Goal: Task Accomplishment & Management: Complete application form

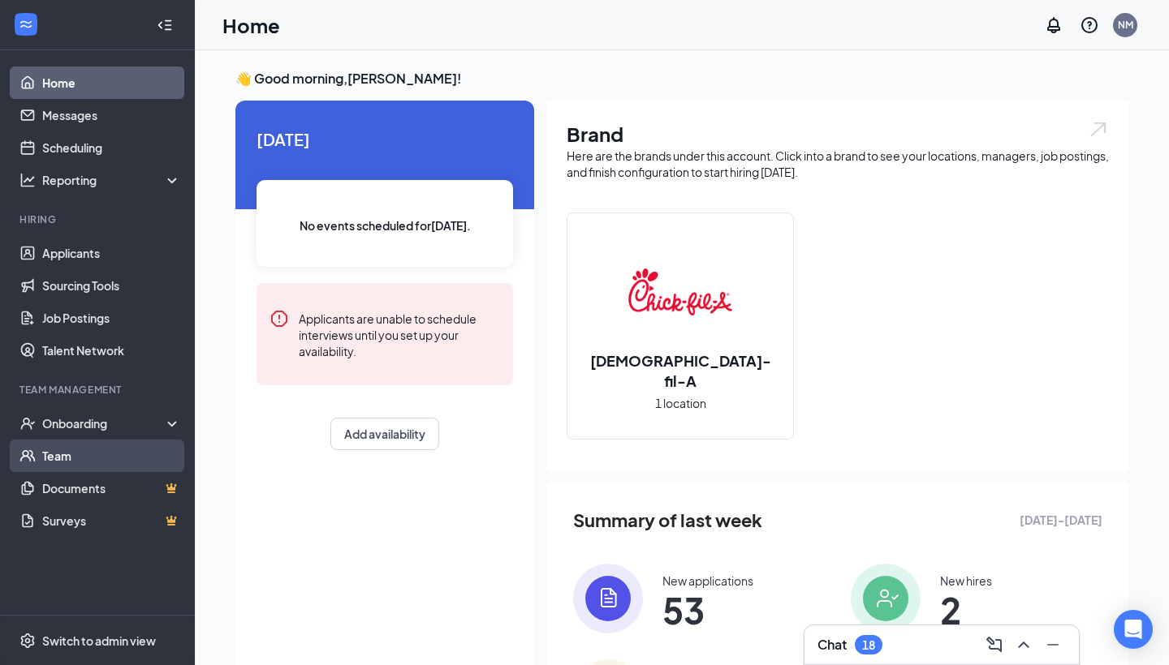
click at [43, 455] on link "Team" at bounding box center [111, 456] width 139 height 32
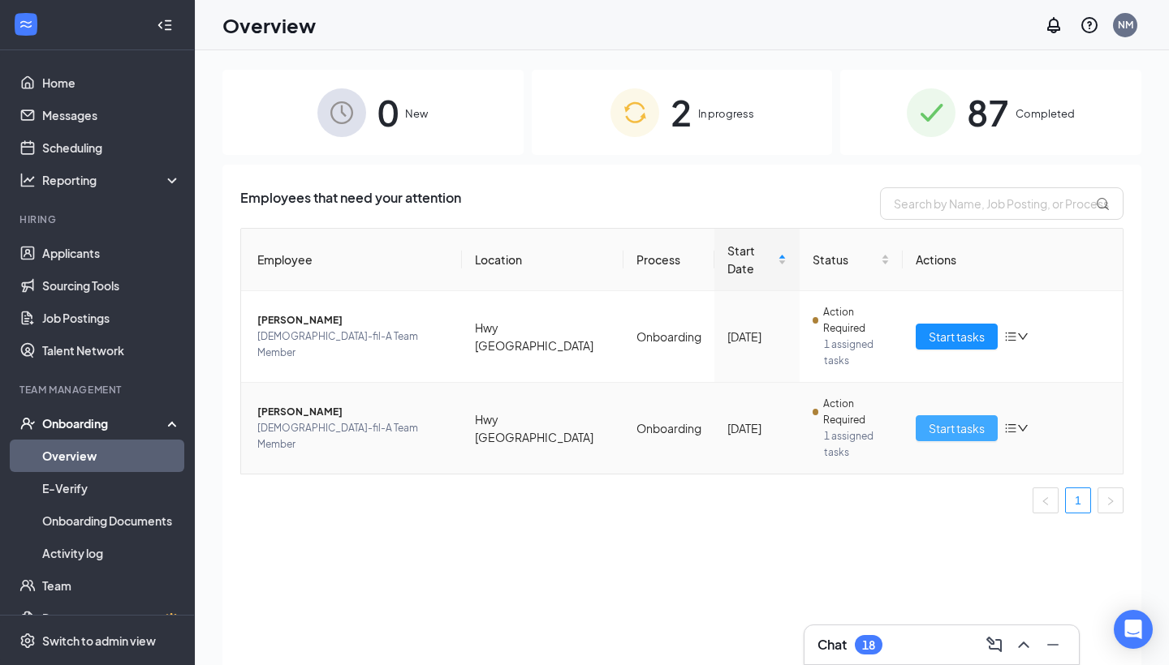
click at [961, 420] on span "Start tasks" at bounding box center [956, 429] width 56 height 18
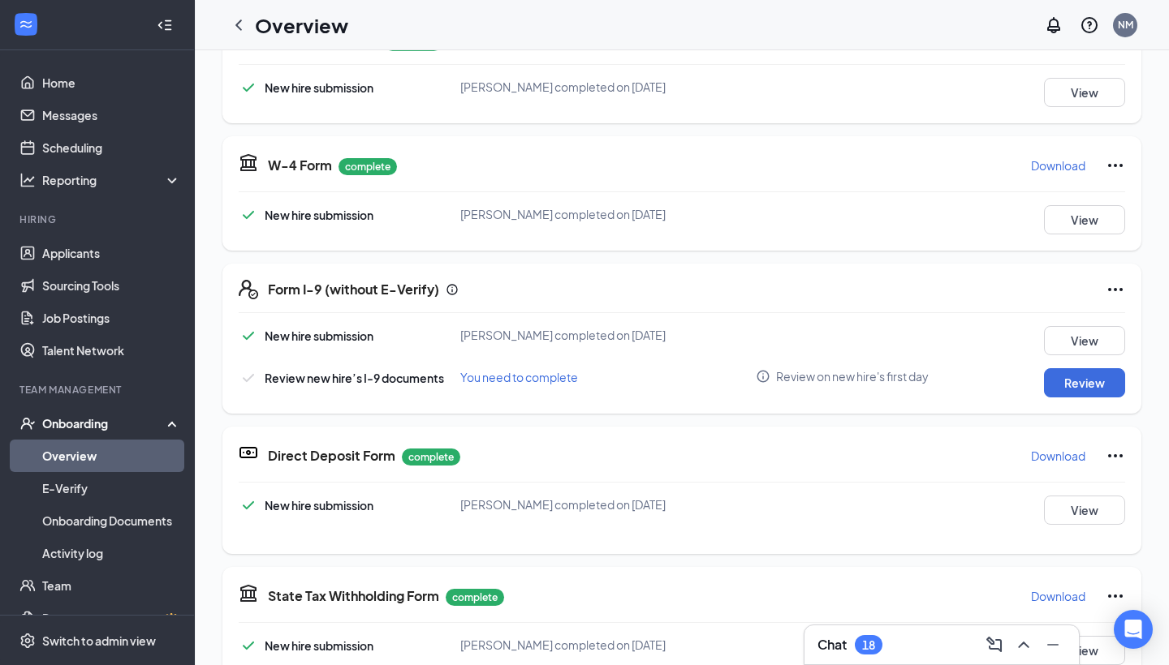
scroll to position [31, 0]
click at [1087, 369] on button "Review" at bounding box center [1084, 382] width 81 height 29
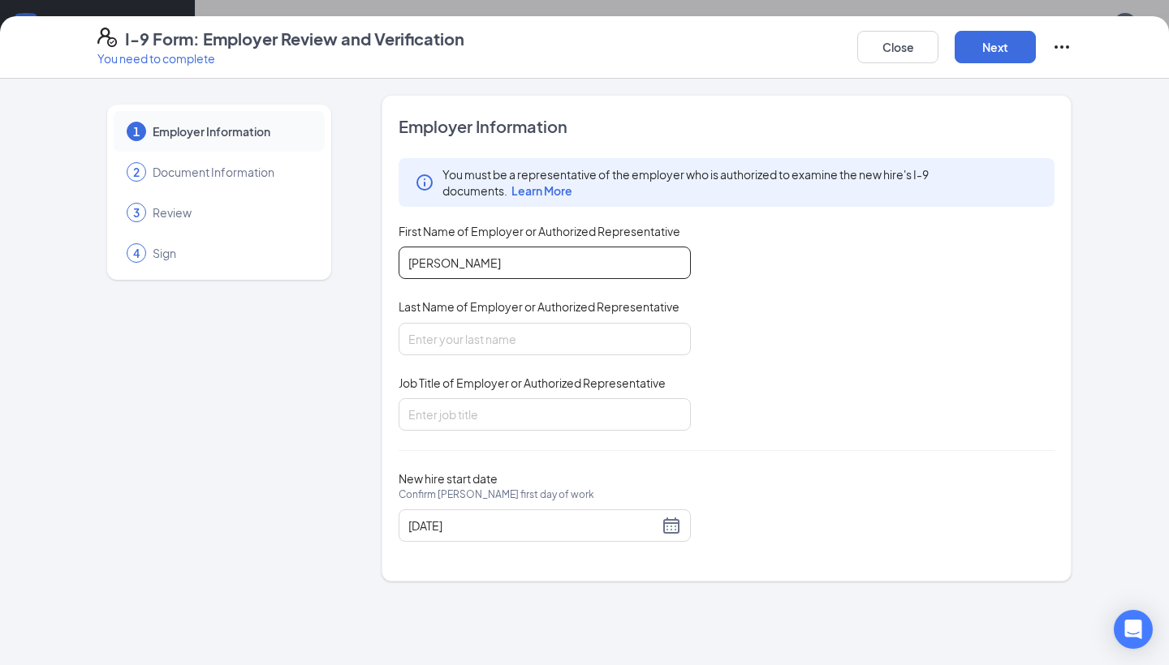
type input "[PERSON_NAME]"
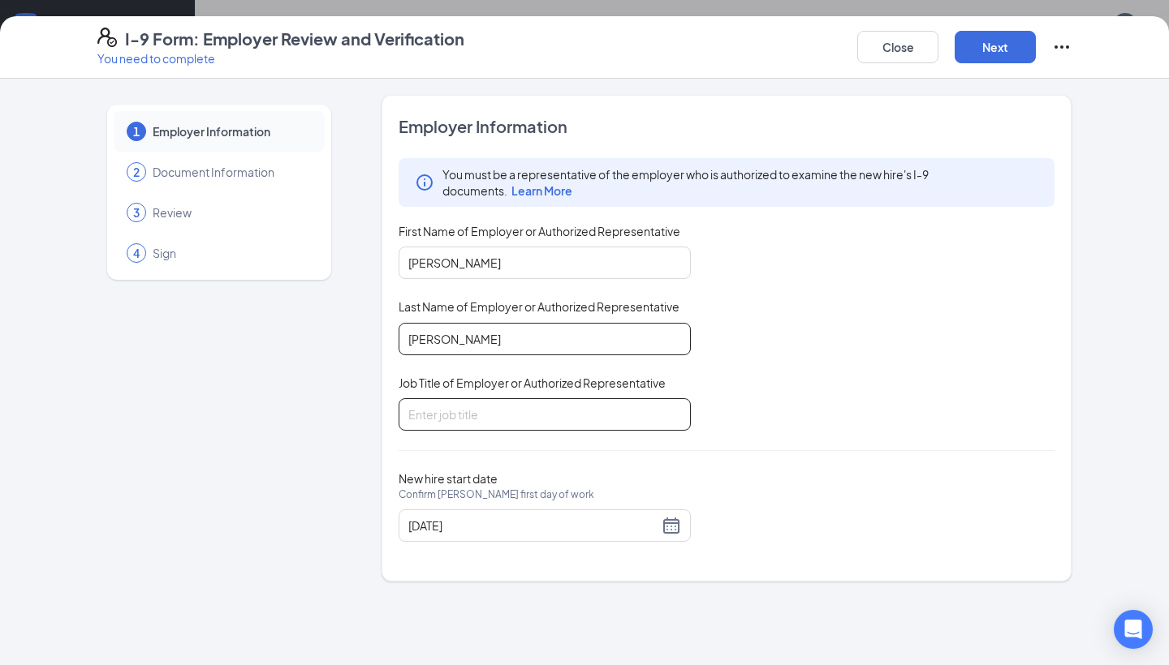
type input "[PERSON_NAME]"
type input "Executive director"
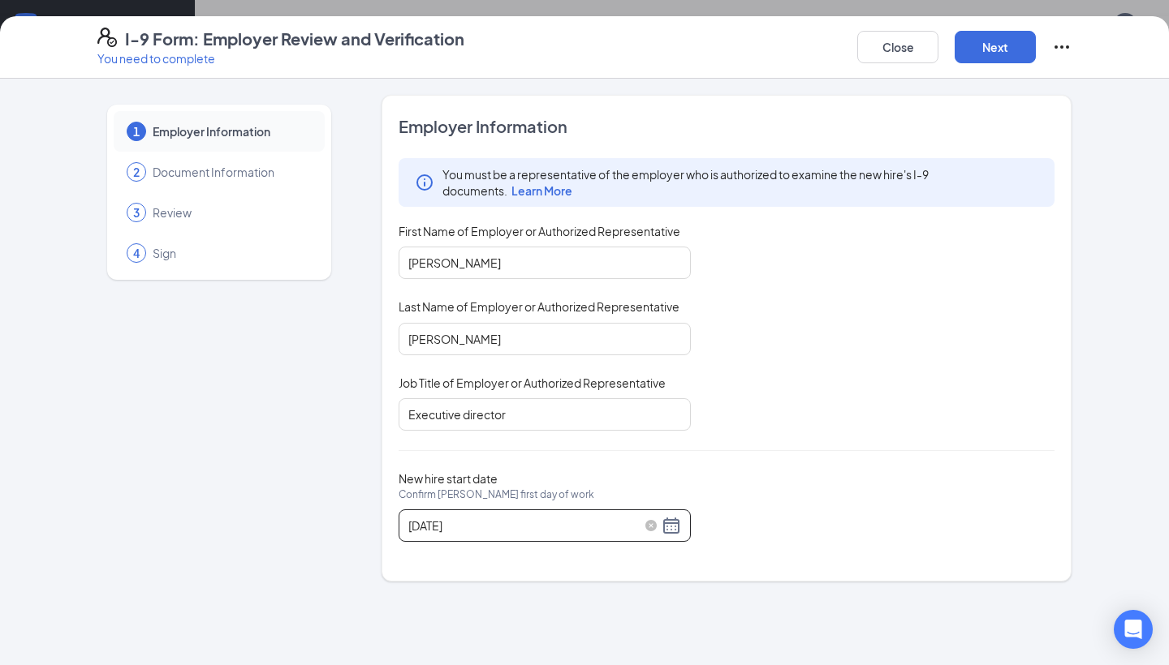
drag, startPoint x: 587, startPoint y: 413, endPoint x: 663, endPoint y: 527, distance: 136.8
click at [663, 527] on div "[DATE]" at bounding box center [544, 525] width 273 height 19
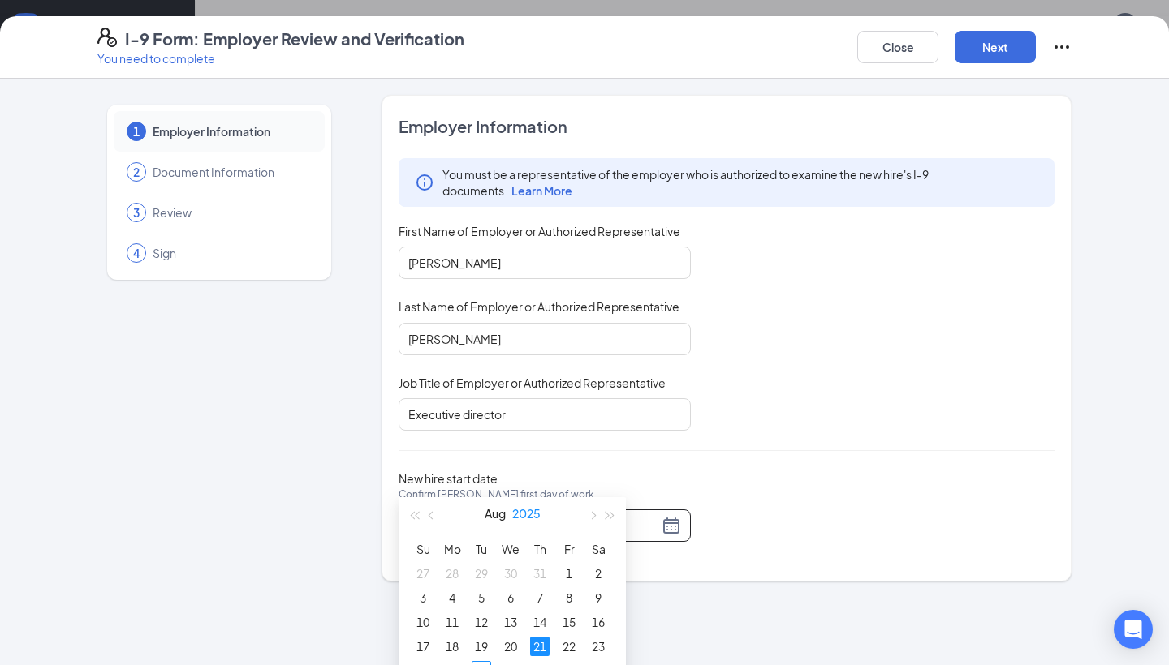
scroll to position [102, 0]
click at [592, 488] on button "button" at bounding box center [592, 489] width 18 height 32
type input "[DATE]"
click at [449, 549] on div "1" at bounding box center [451, 549] width 19 height 19
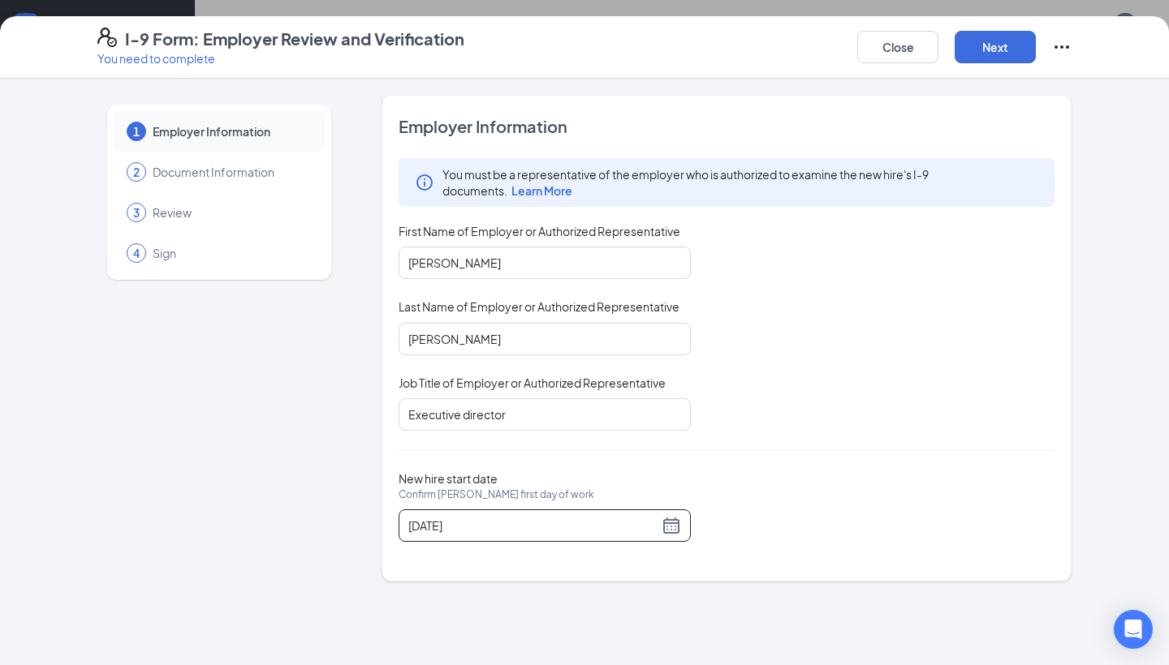
scroll to position [38, 0]
click at [977, 45] on button "Next" at bounding box center [994, 47] width 81 height 32
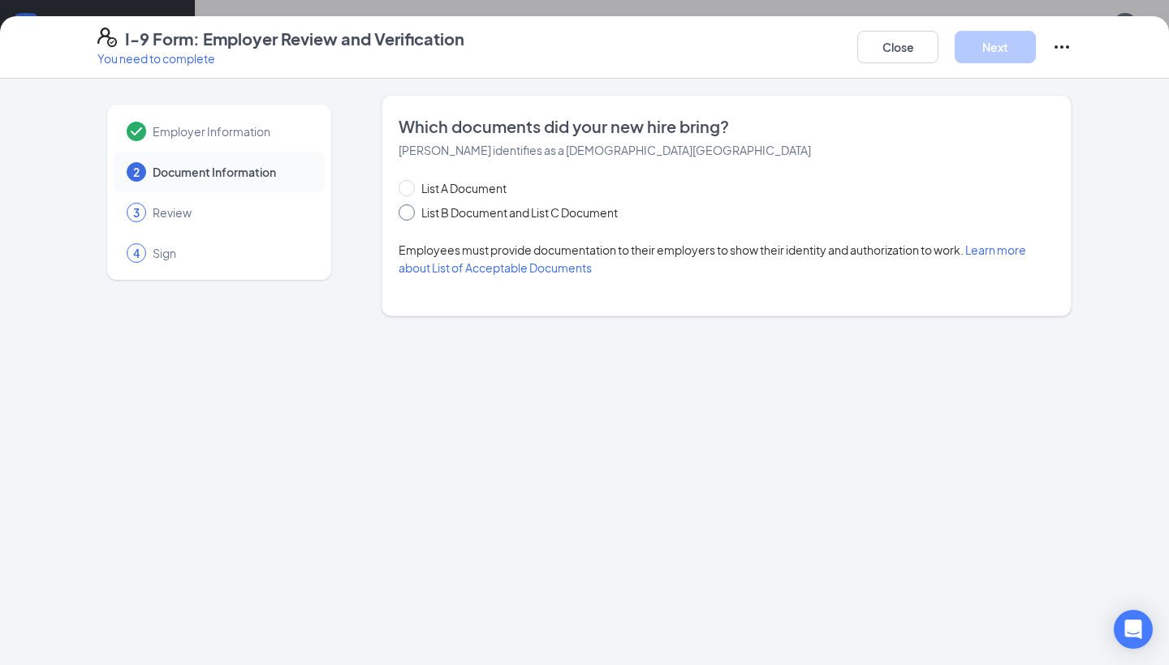
click at [411, 214] on span at bounding box center [406, 213] width 16 height 16
click at [410, 214] on input "List B Document and List C Document" at bounding box center [403, 210] width 11 height 11
radio input "true"
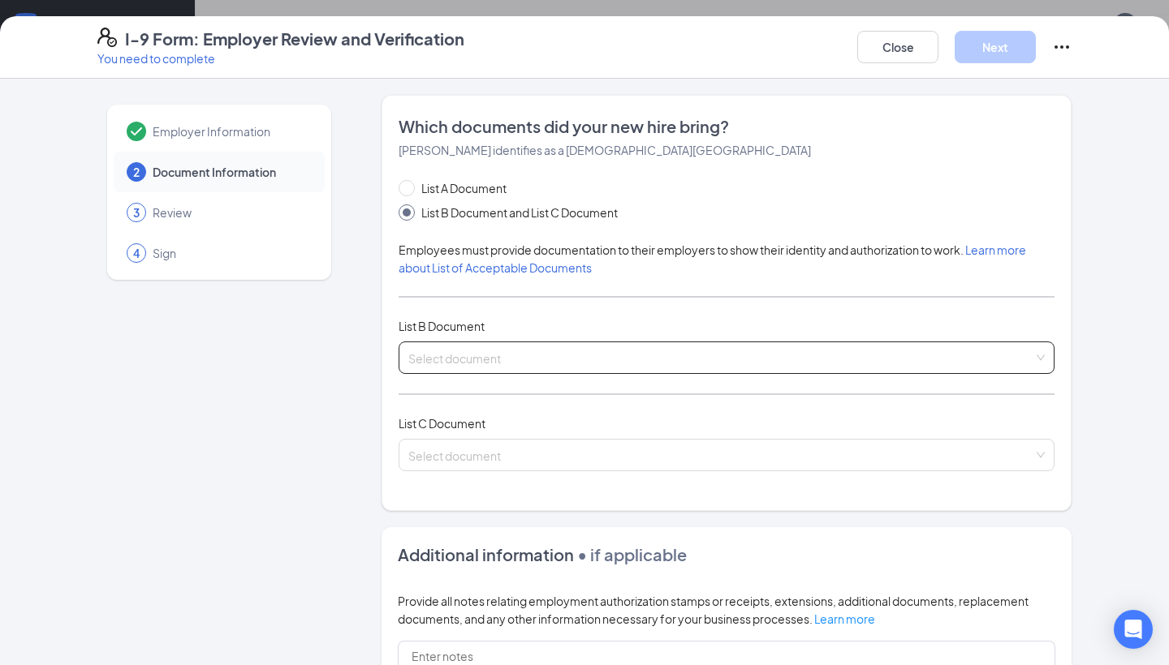
click at [529, 368] on span at bounding box center [720, 357] width 625 height 31
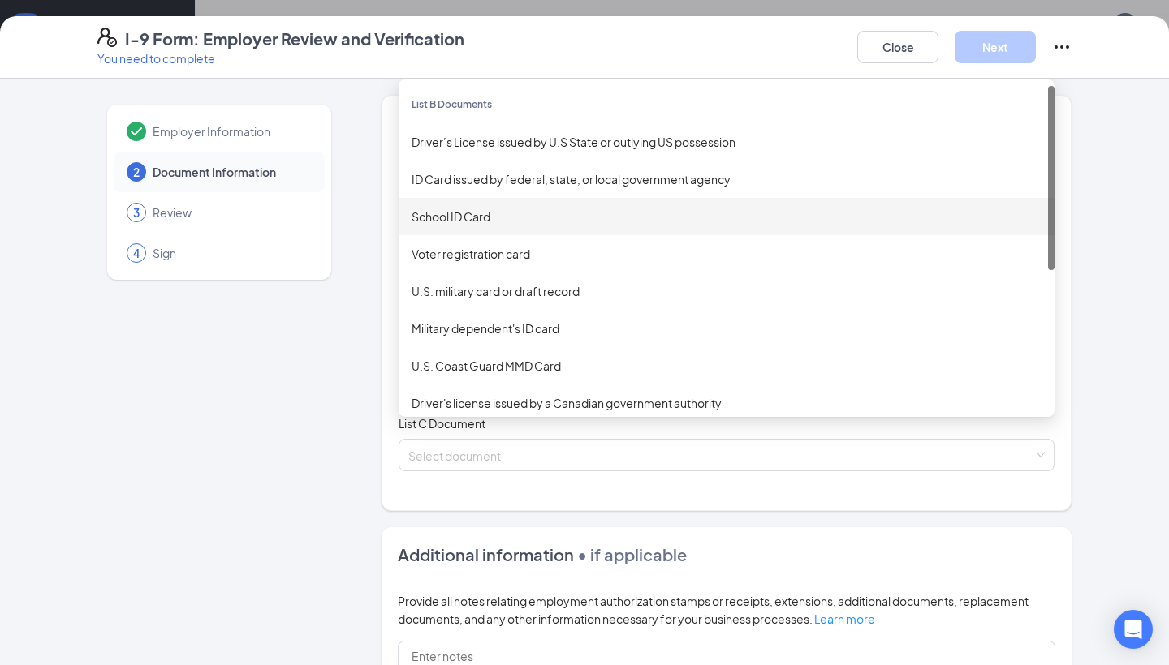
click at [478, 222] on div "School ID Card" at bounding box center [726, 217] width 630 height 18
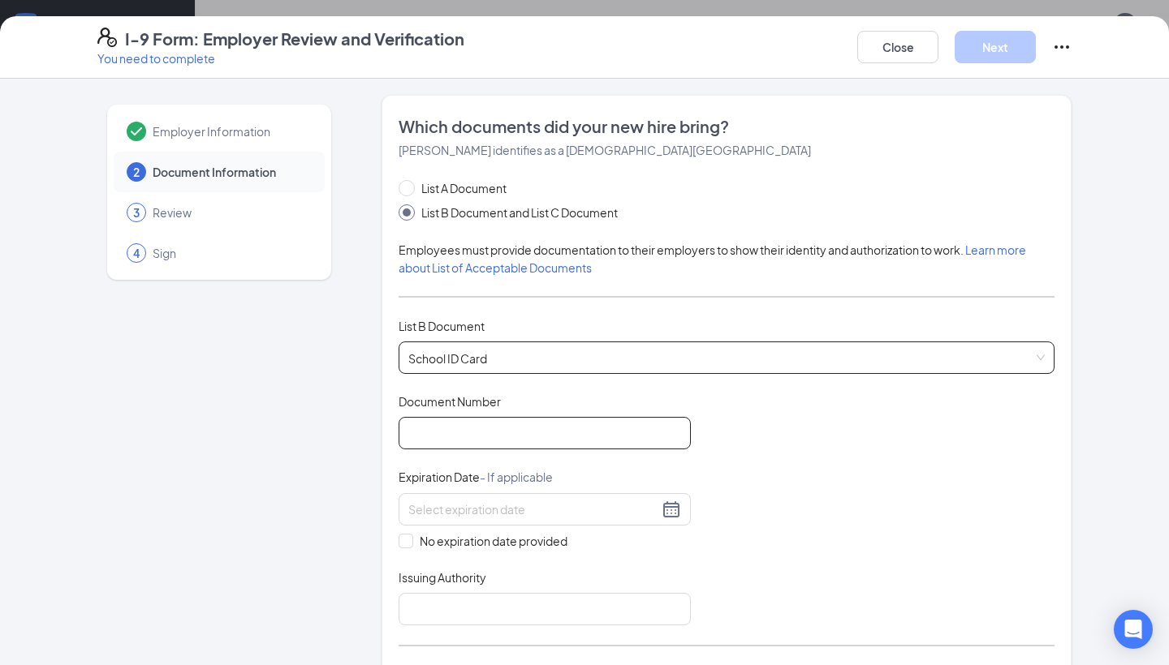
click at [471, 428] on input "Document Number" at bounding box center [544, 433] width 292 height 32
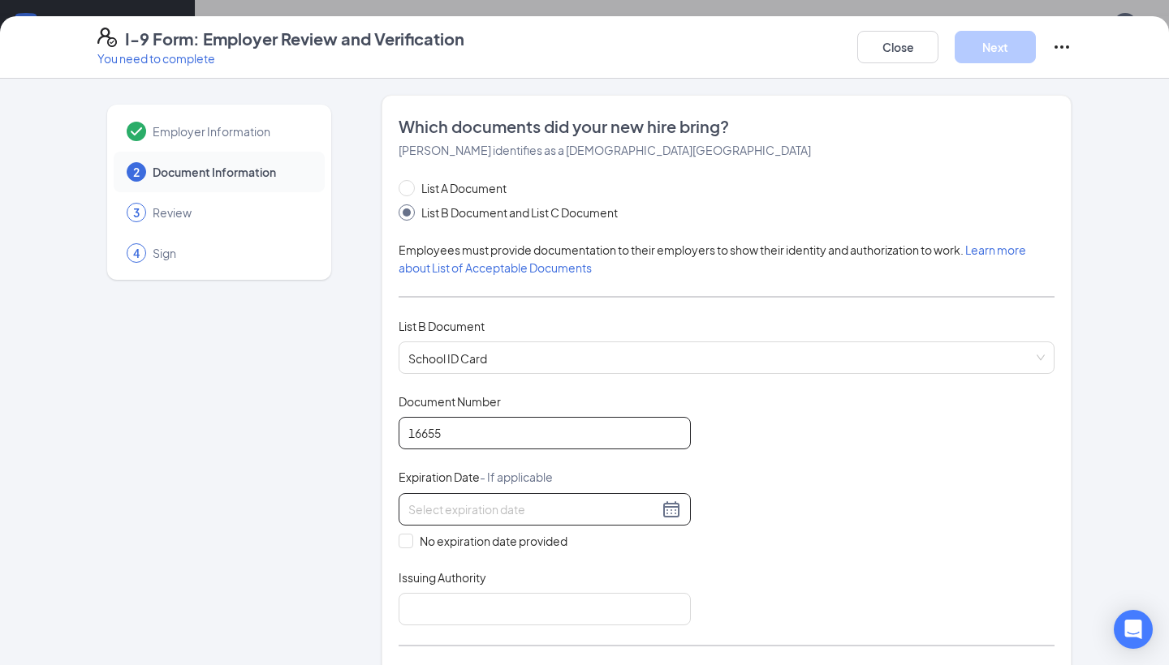
type input "16655"
click at [508, 507] on input at bounding box center [533, 510] width 250 height 18
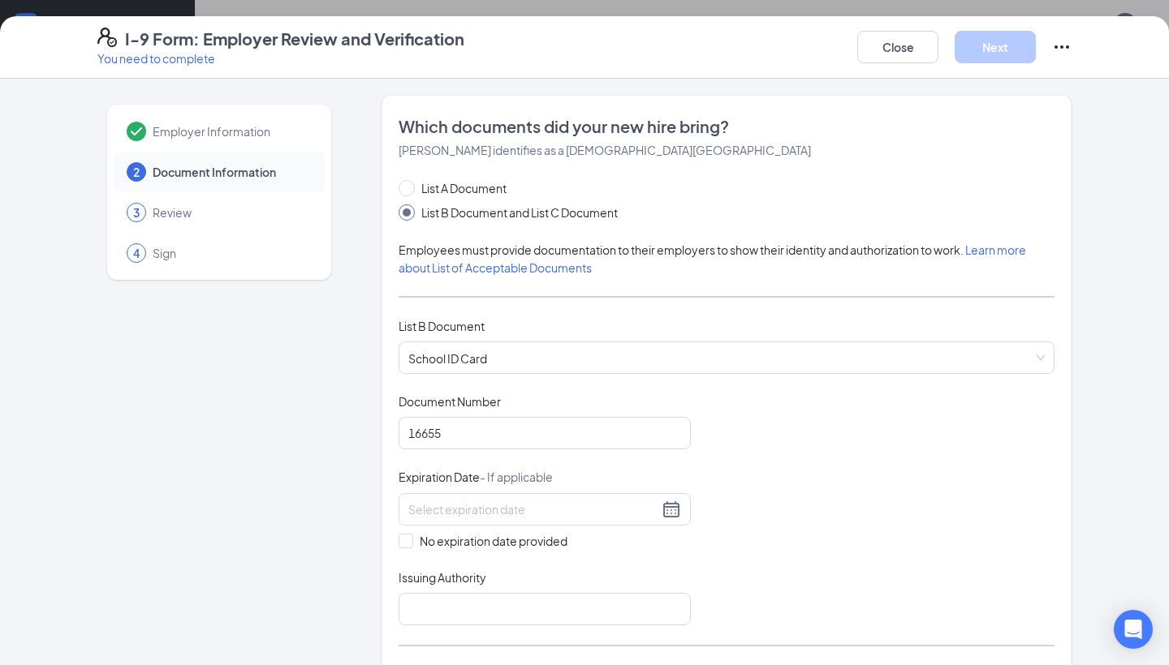
click at [711, 572] on div "Document Title School ID Card Document Number 16655 Expiration Date - If applic…" at bounding box center [726, 510] width 656 height 232
click at [407, 541] on input "No expiration date provided" at bounding box center [403, 539] width 11 height 11
checkbox input "true"
click at [462, 619] on input "Issuing Authority" at bounding box center [544, 612] width 292 height 32
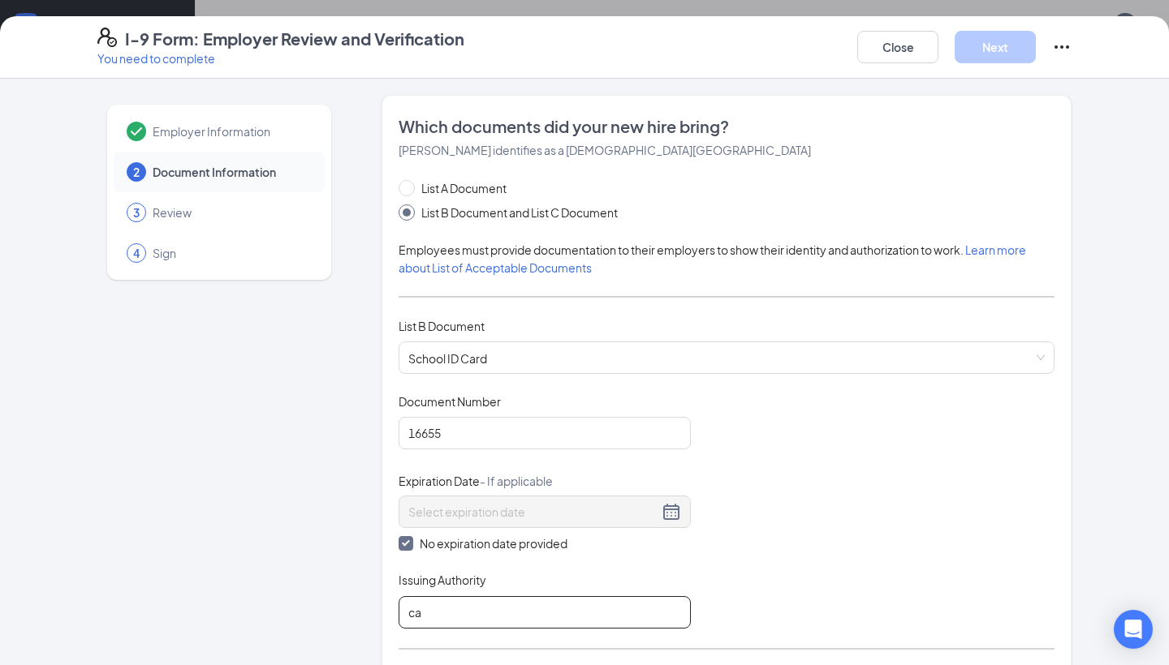
type input "c"
type input "CAHS STUDIO"
click at [820, 572] on div "Document Title School ID Card Document Number 16655 Expiration Date - If applic…" at bounding box center [726, 511] width 656 height 235
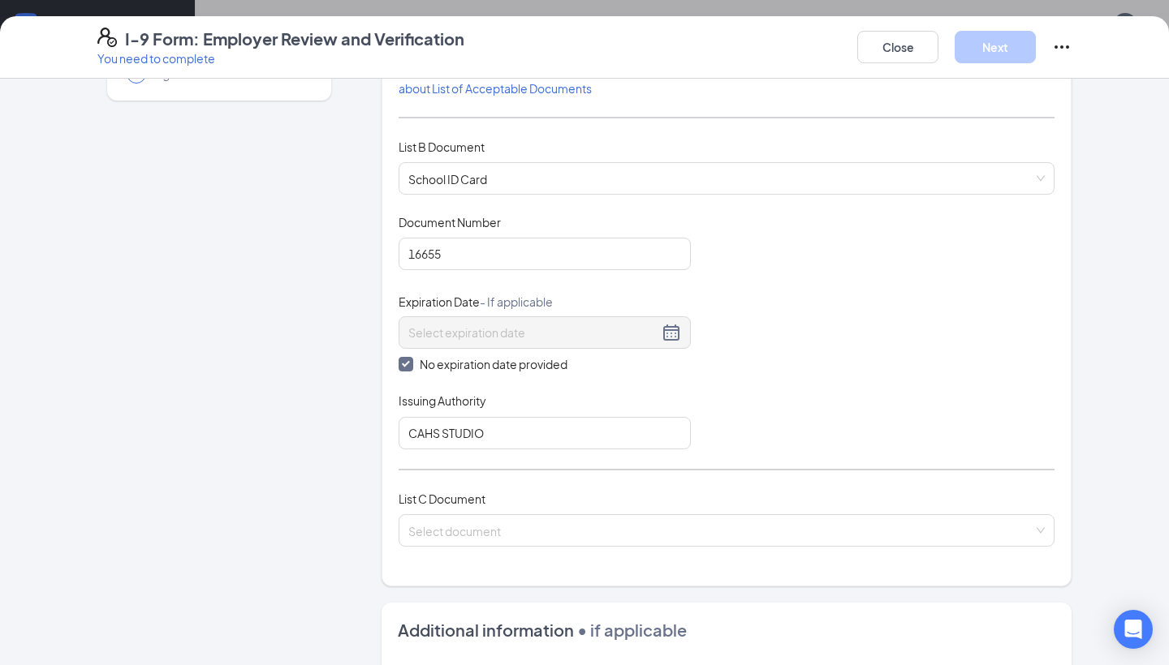
scroll to position [179, 0]
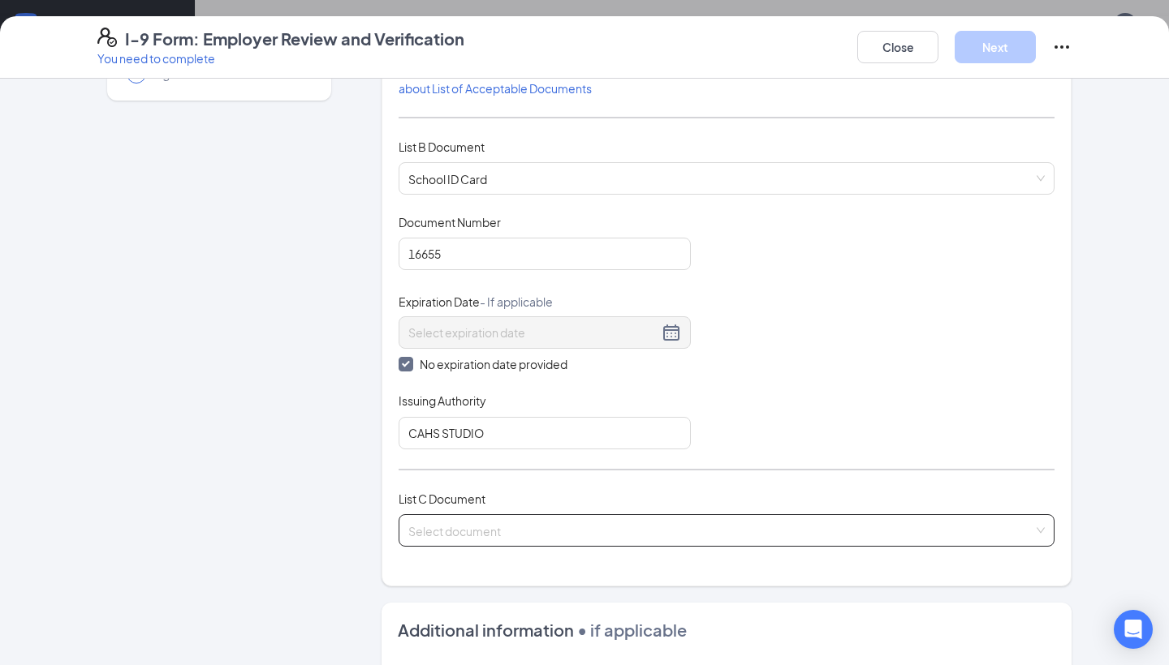
click at [422, 534] on input "search" at bounding box center [720, 527] width 625 height 24
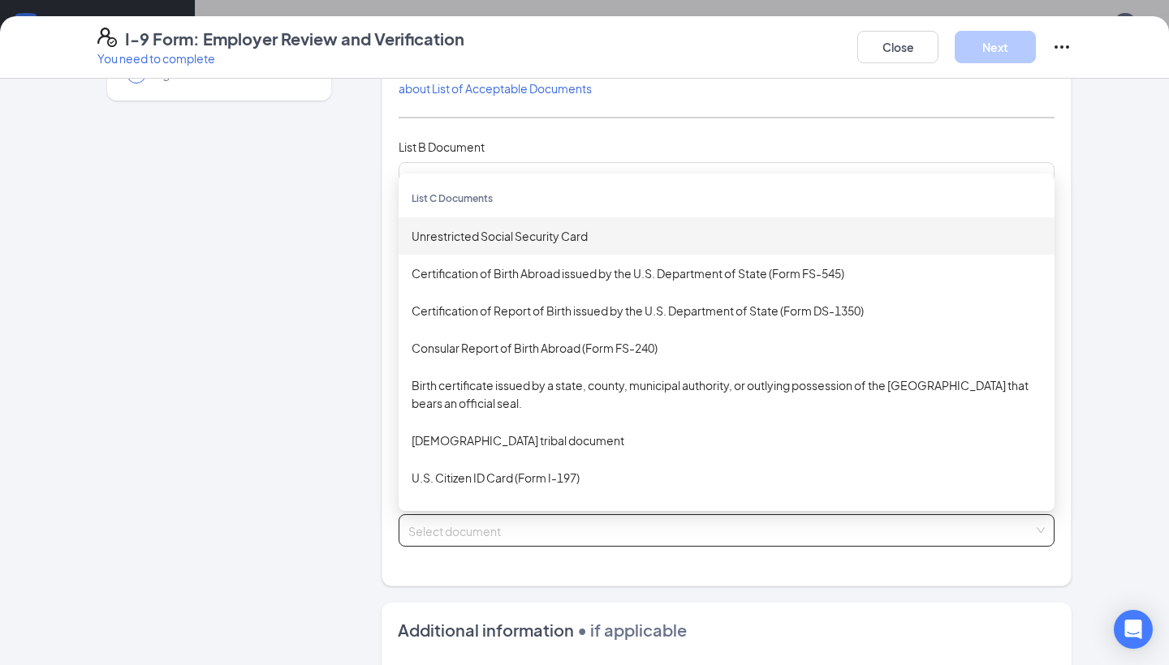
click at [488, 239] on div "Unrestricted Social Security Card" at bounding box center [726, 236] width 630 height 18
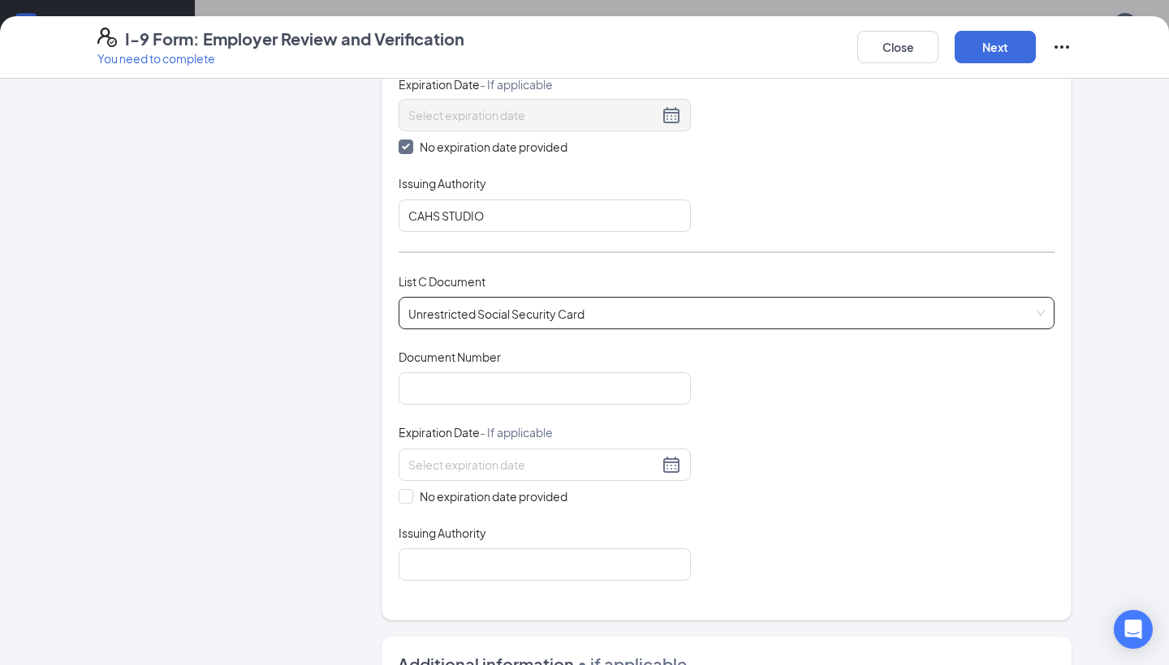
scroll to position [419, 0]
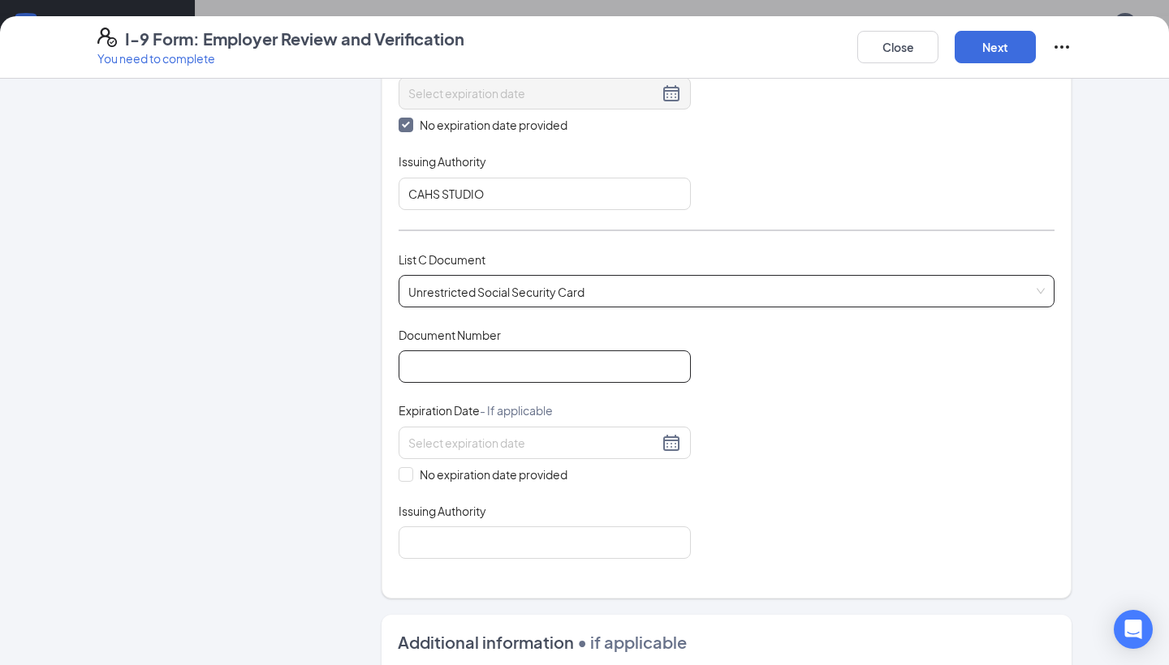
click at [543, 374] on input "Document Number" at bounding box center [544, 367] width 292 height 32
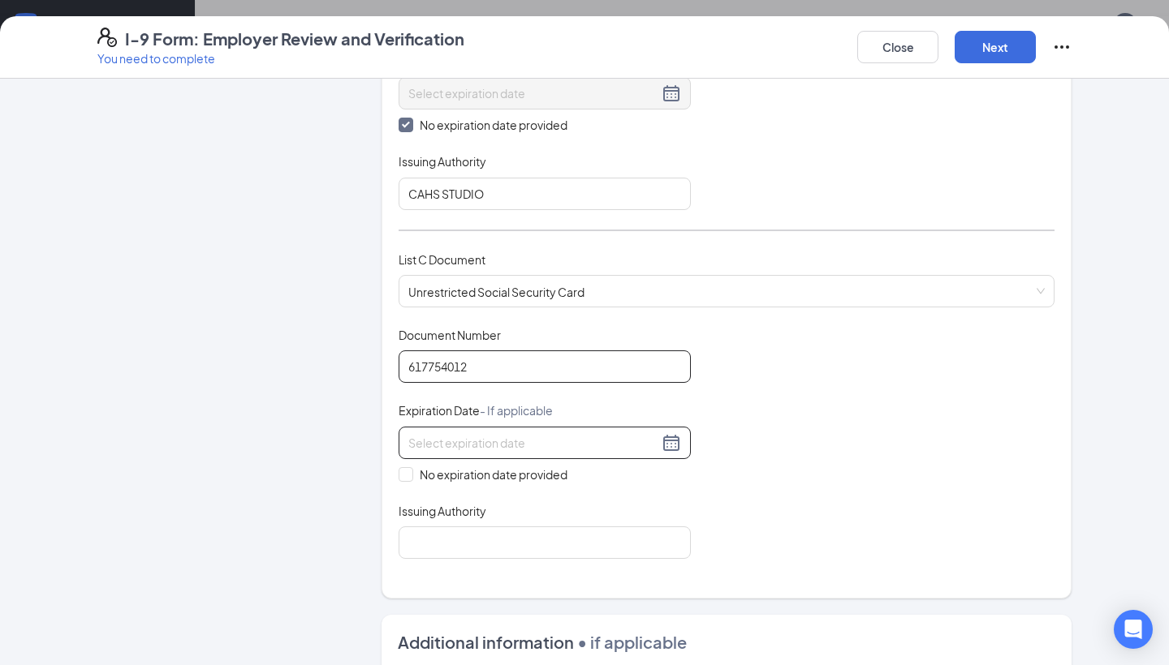
type input "617754012"
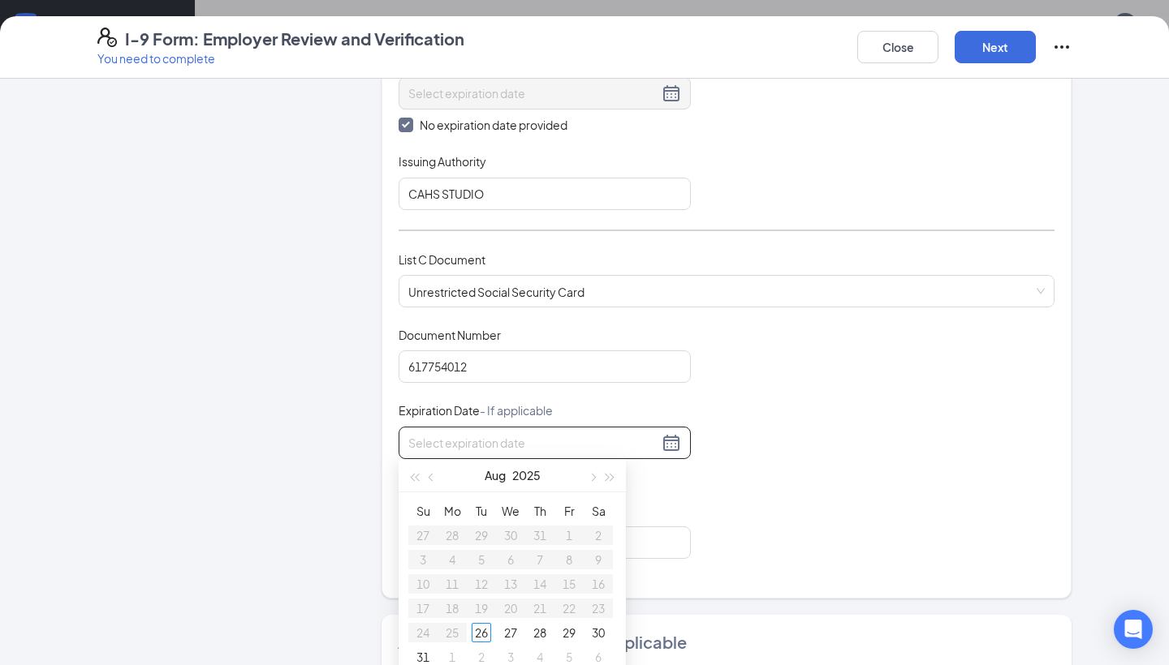
click at [652, 438] on input at bounding box center [533, 443] width 250 height 18
click at [757, 536] on div "Document Title Unrestricted Social Security Card Document Number 617754012 Expi…" at bounding box center [726, 443] width 656 height 232
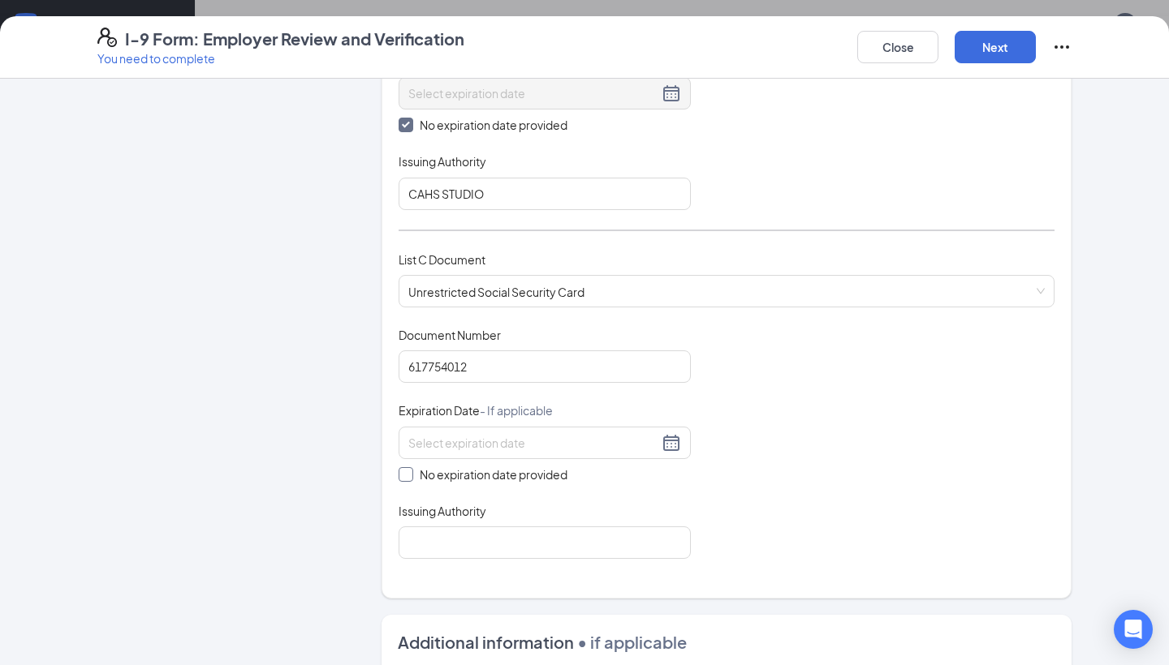
click at [399, 470] on input "No expiration date provided" at bounding box center [403, 472] width 11 height 11
checkbox input "true"
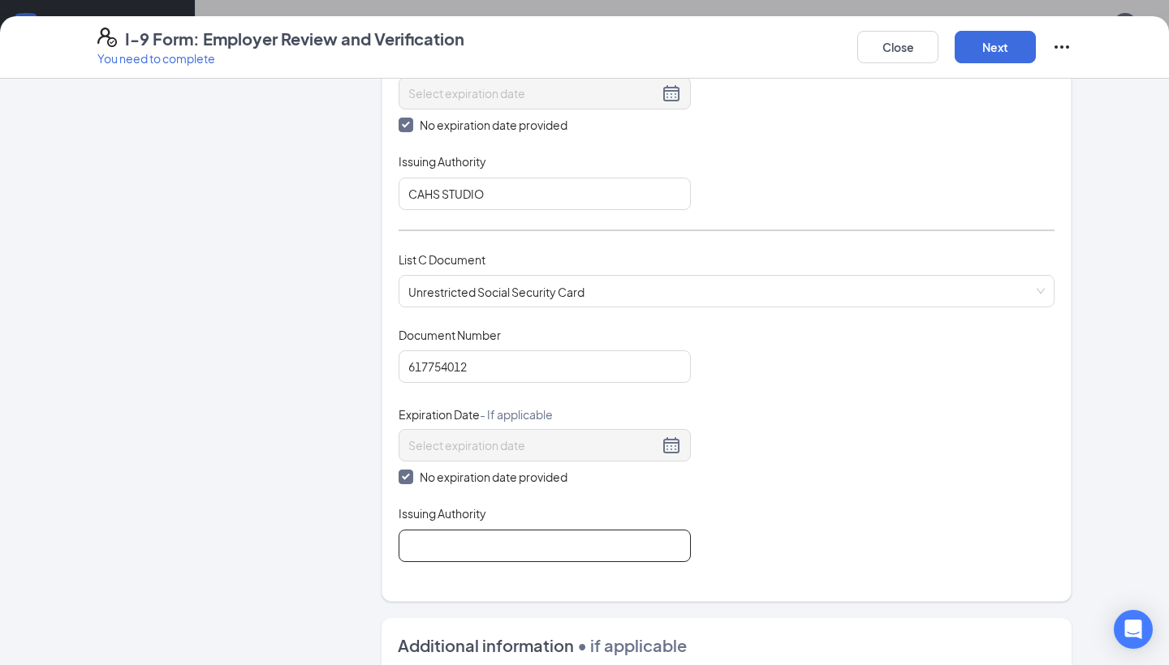
click at [478, 542] on input "Issuing Authority" at bounding box center [544, 546] width 292 height 32
click at [861, 588] on div "Which documents did your new hire bring? [PERSON_NAME] identifies as a [DEMOGRA…" at bounding box center [726, 139] width 690 height 926
type input "SOCIAL SECURITY ADMINISTRATION"
click at [797, 539] on div "Document Title Unrestricted Social Security Card Document Number 617754012 Expi…" at bounding box center [726, 444] width 656 height 235
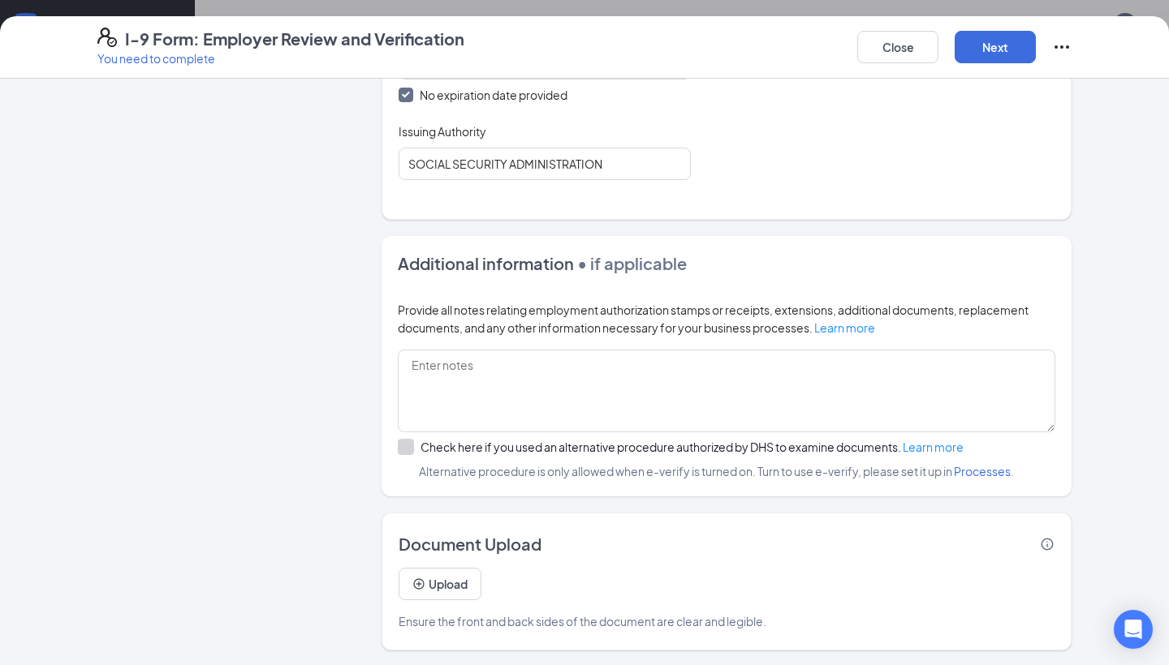
scroll to position [799, 0]
click at [1018, 50] on button "Next" at bounding box center [994, 47] width 81 height 32
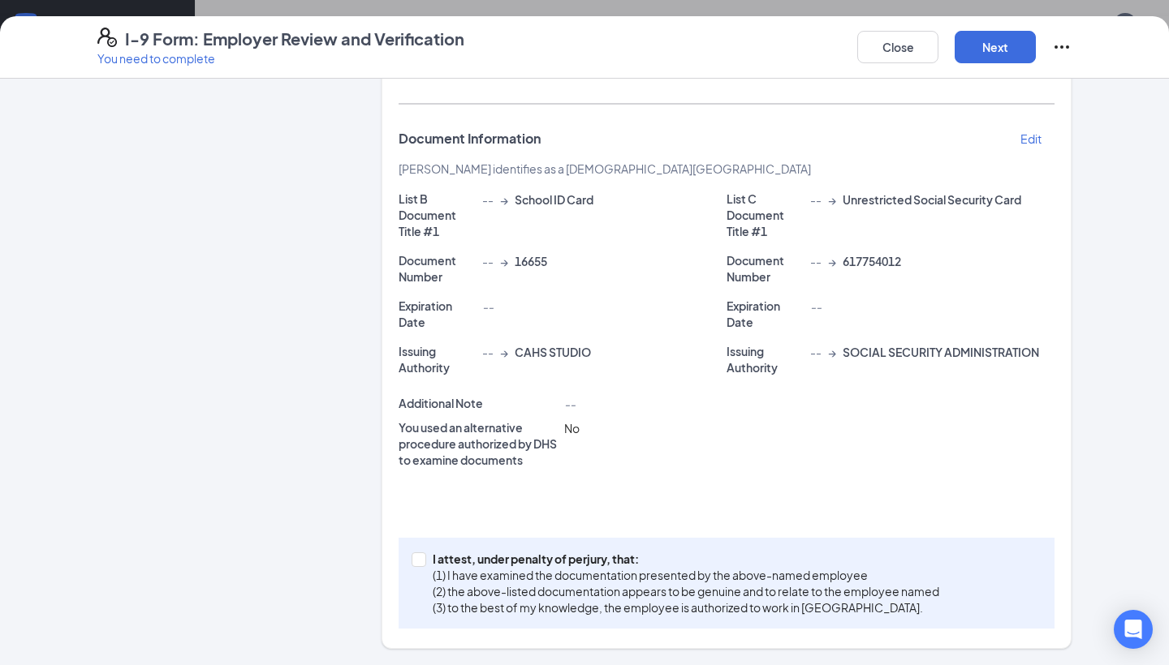
scroll to position [252, 0]
click at [419, 554] on input "I attest, under penalty of [PERSON_NAME], that: (1) I have examined the documen…" at bounding box center [416, 558] width 11 height 11
checkbox input "true"
click at [1001, 45] on button "Next" at bounding box center [994, 47] width 81 height 32
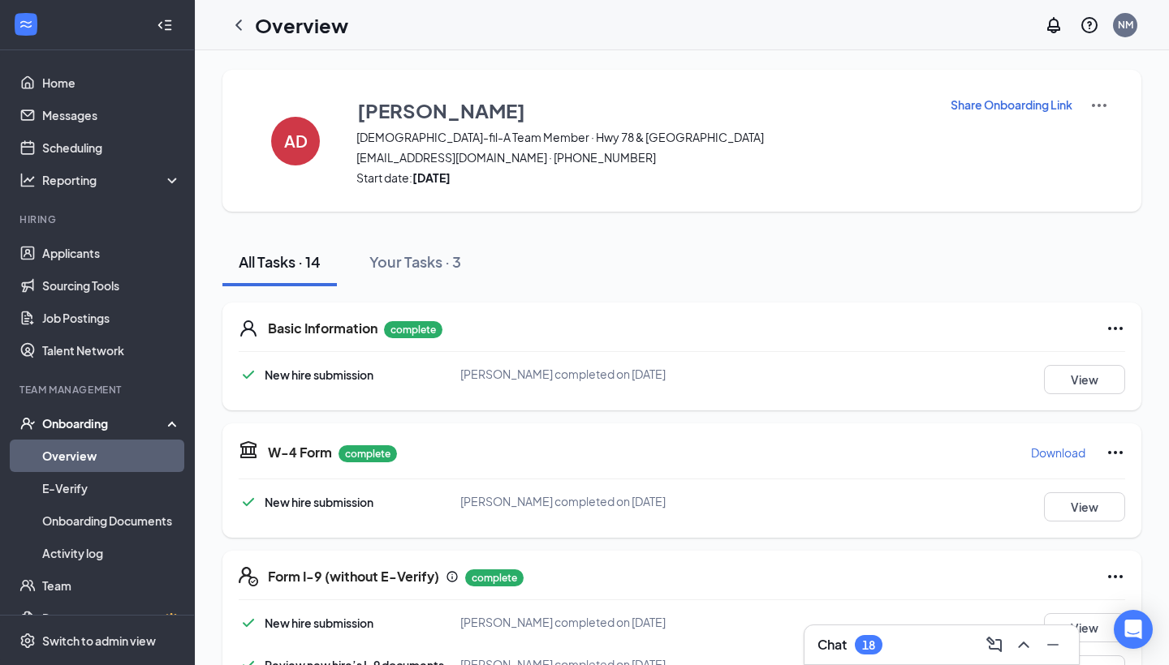
scroll to position [0, 0]
